Goal: Information Seeking & Learning: Check status

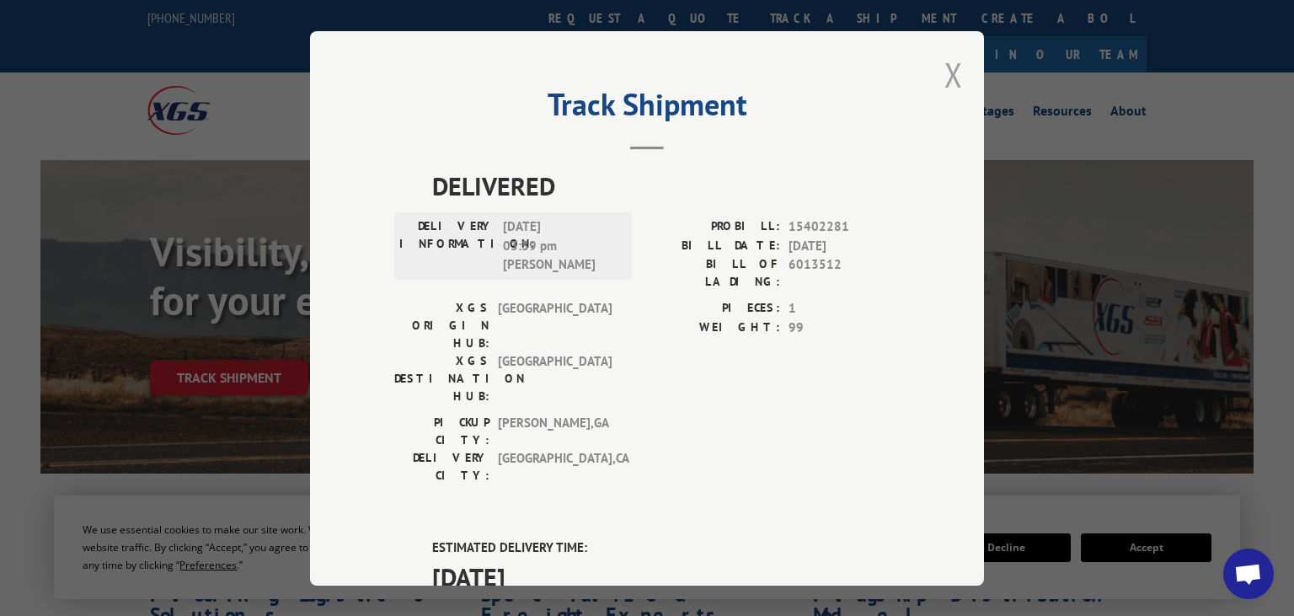
click at [948, 77] on button "Close modal" at bounding box center [953, 74] width 19 height 45
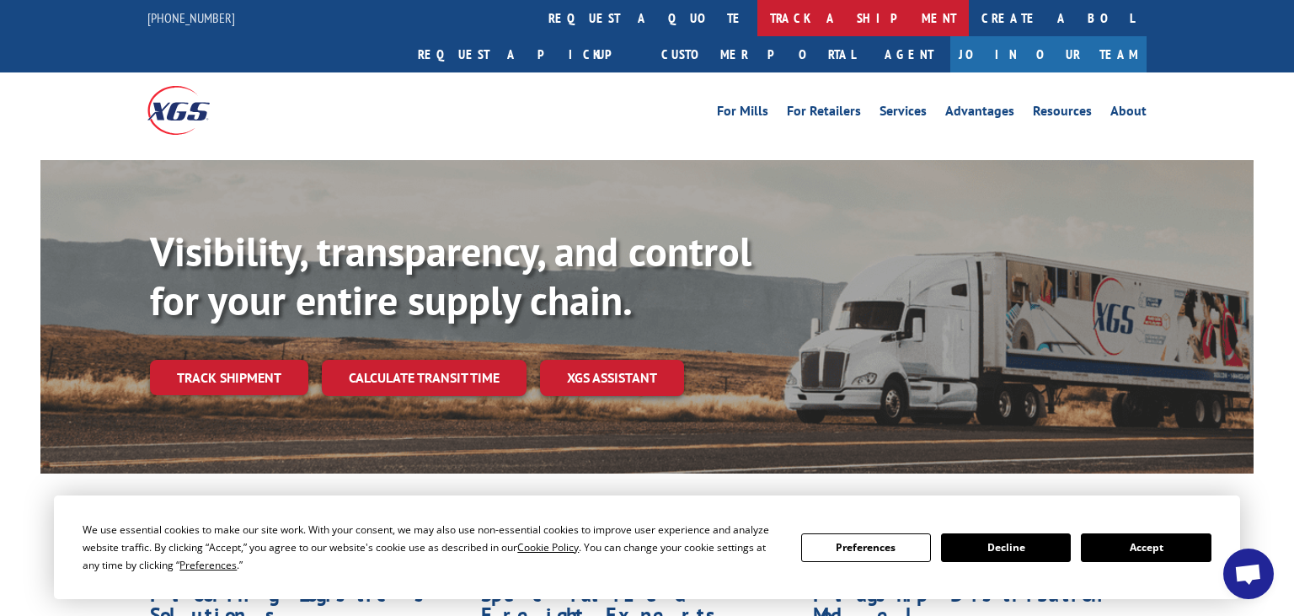
click at [757, 18] on link "track a shipment" at bounding box center [862, 18] width 211 height 36
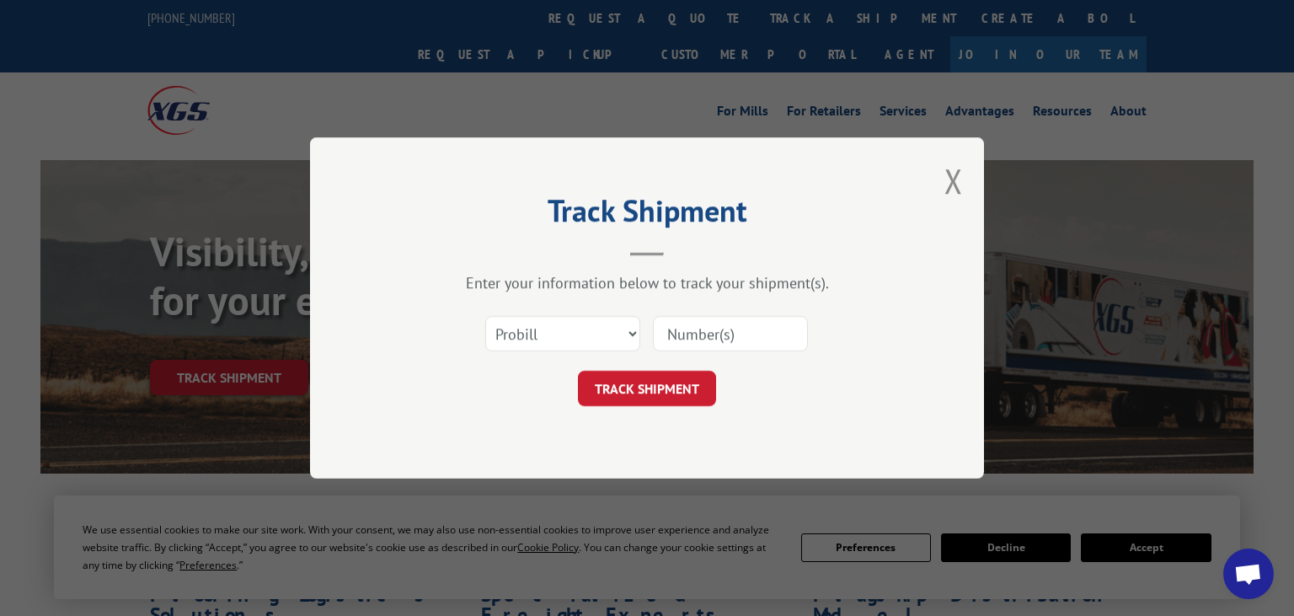
click at [743, 339] on input at bounding box center [730, 333] width 155 height 35
paste input "5990770"
type input "5990770"
click at [485, 316] on select "Select category... Probill BOL PO" at bounding box center [562, 333] width 155 height 35
select select "bol"
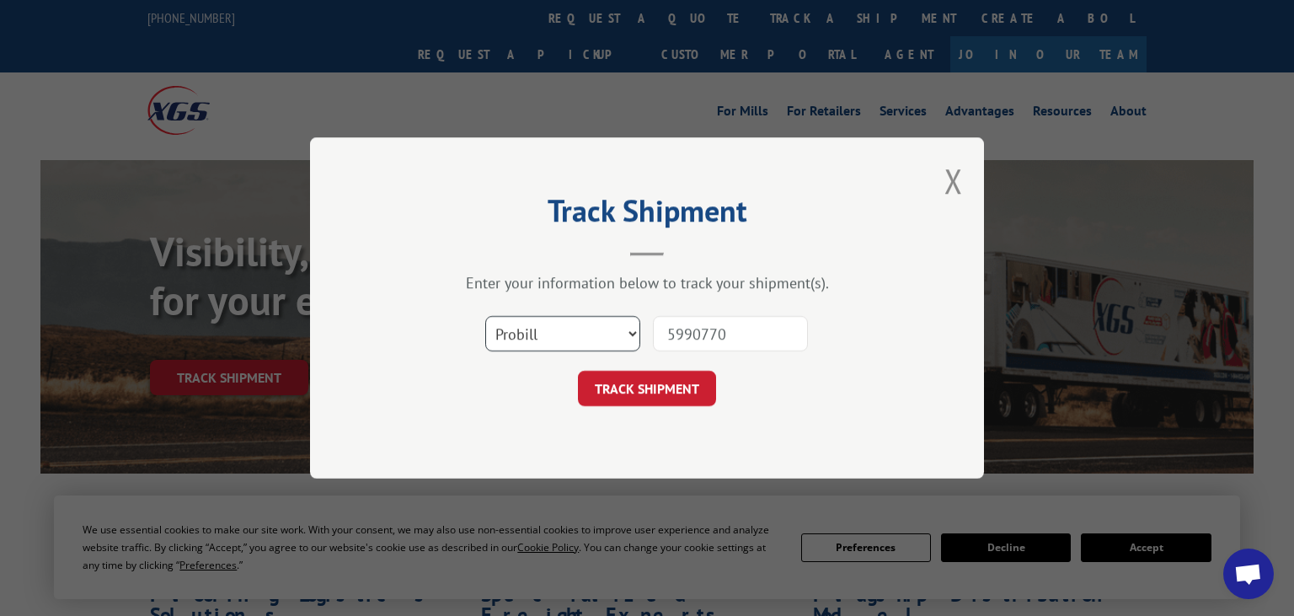
click option "BOL" at bounding box center [0, 0] width 0 height 0
click at [655, 391] on button "TRACK SHIPMENT" at bounding box center [647, 388] width 138 height 35
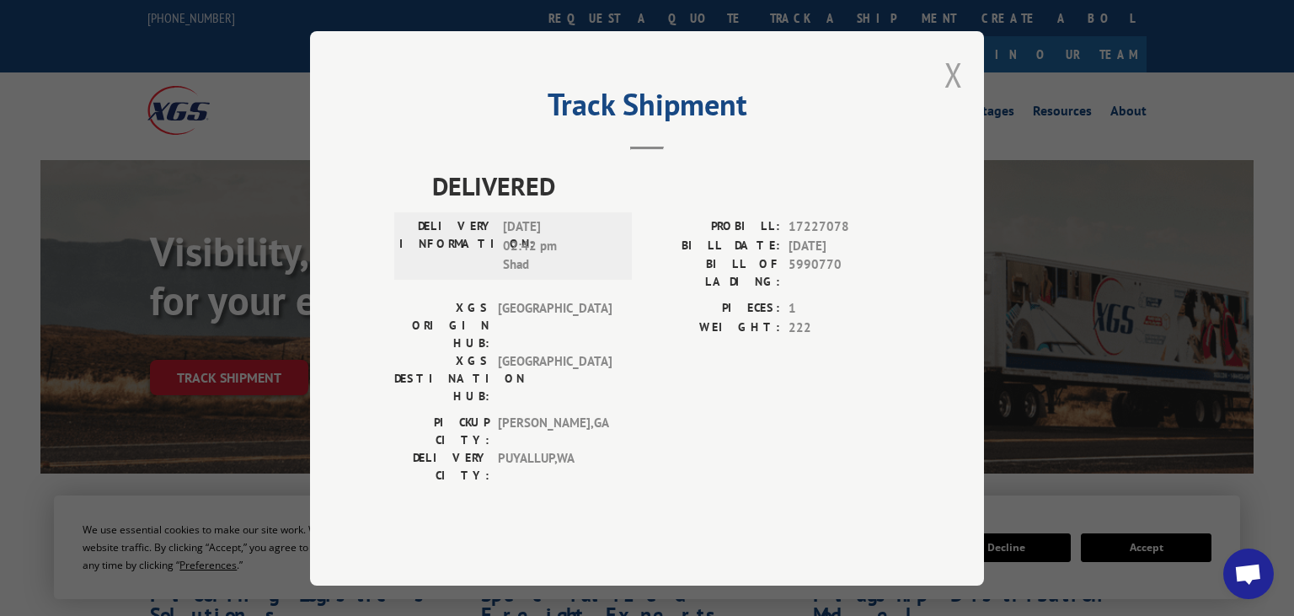
click at [948, 97] on button "Close modal" at bounding box center [953, 74] width 19 height 45
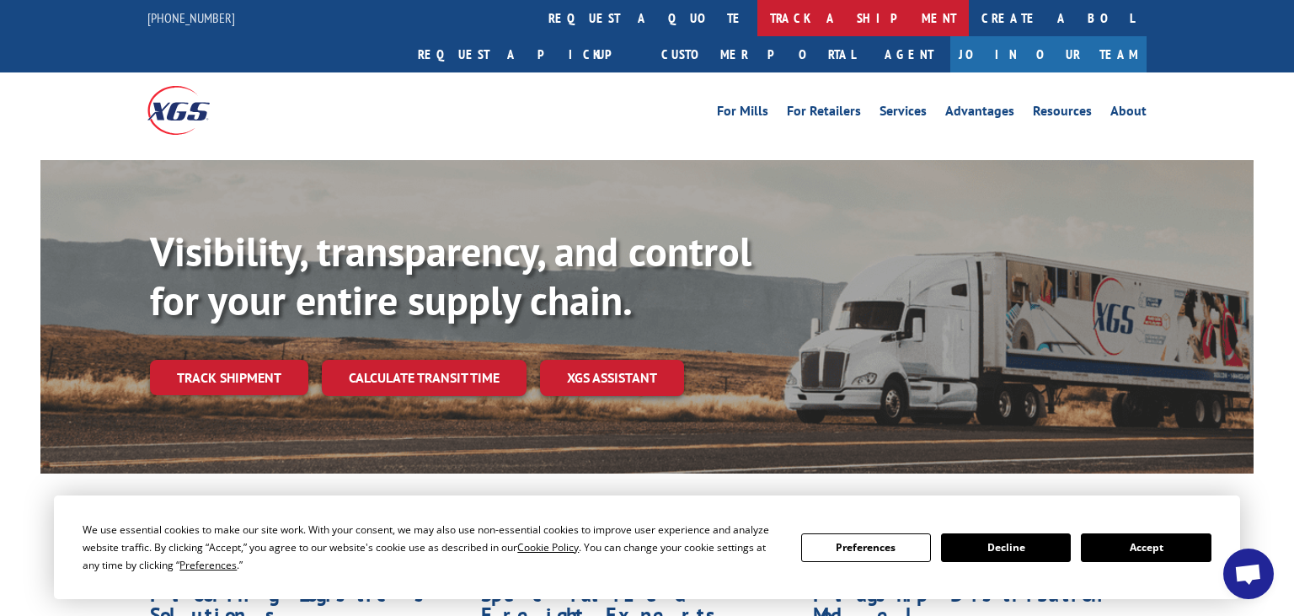
click at [757, 31] on link "track a shipment" at bounding box center [862, 18] width 211 height 36
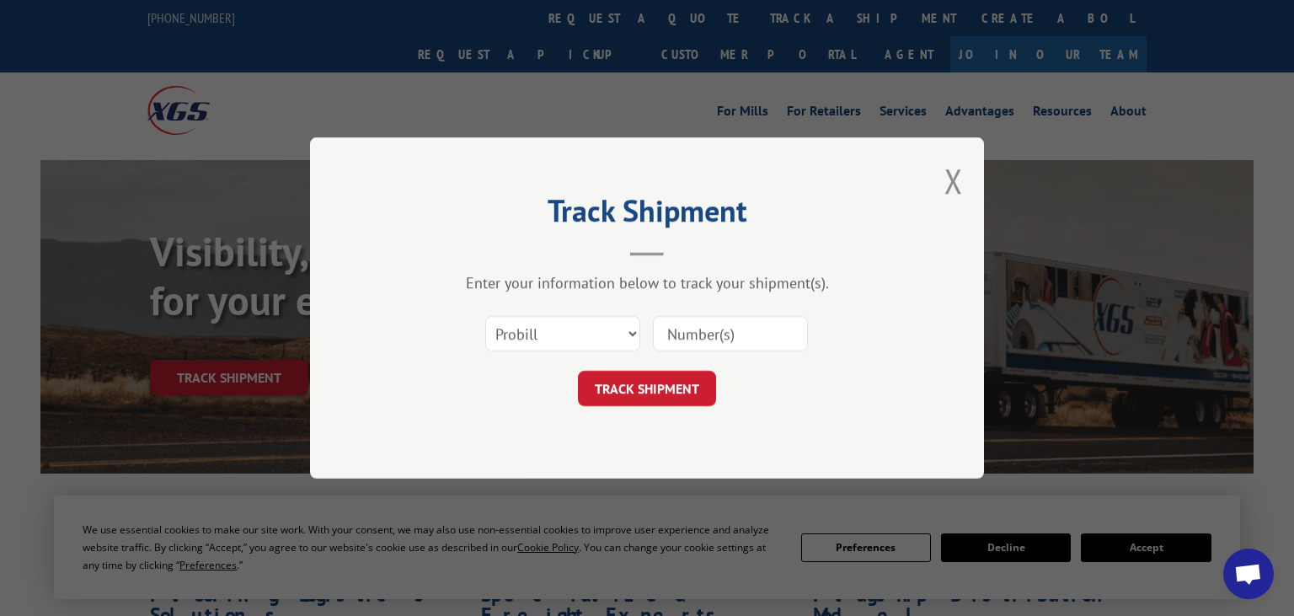
click at [718, 326] on input at bounding box center [730, 333] width 155 height 35
paste input "6006822"
type input "6006822"
click at [485, 316] on select "Select category... Probill BOL PO" at bounding box center [562, 333] width 155 height 35
select select "bol"
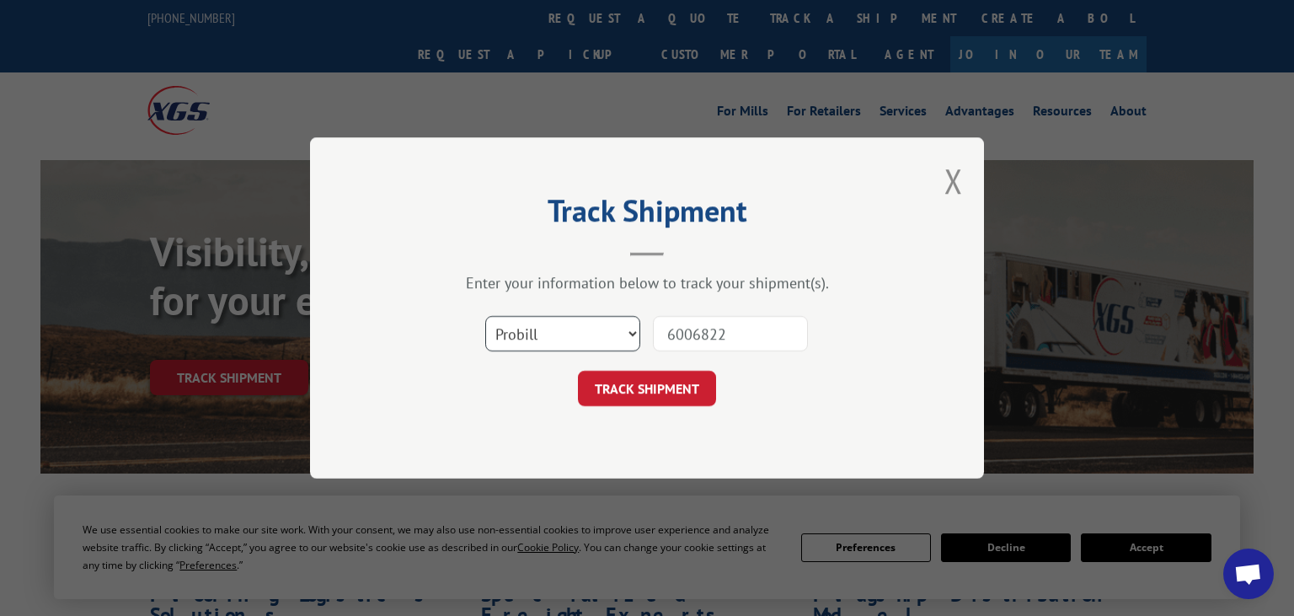
click option "BOL" at bounding box center [0, 0] width 0 height 0
click at [661, 382] on button "TRACK SHIPMENT" at bounding box center [647, 388] width 138 height 35
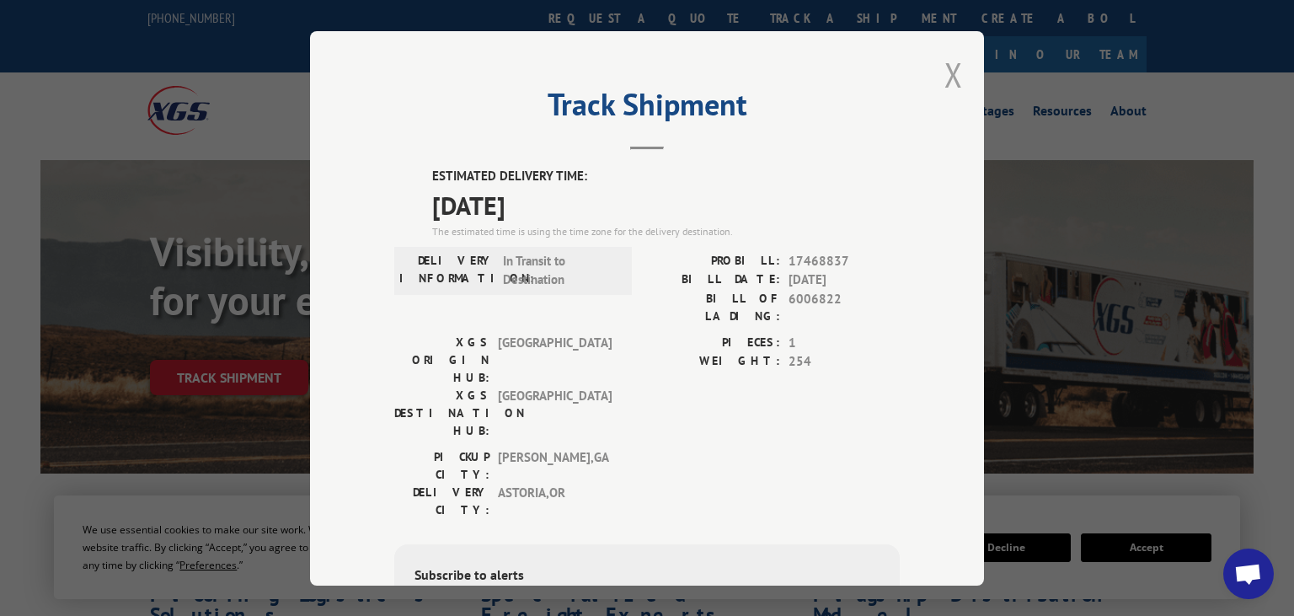
click at [958, 72] on button "Close modal" at bounding box center [953, 74] width 19 height 45
